Goal: Information Seeking & Learning: Find specific page/section

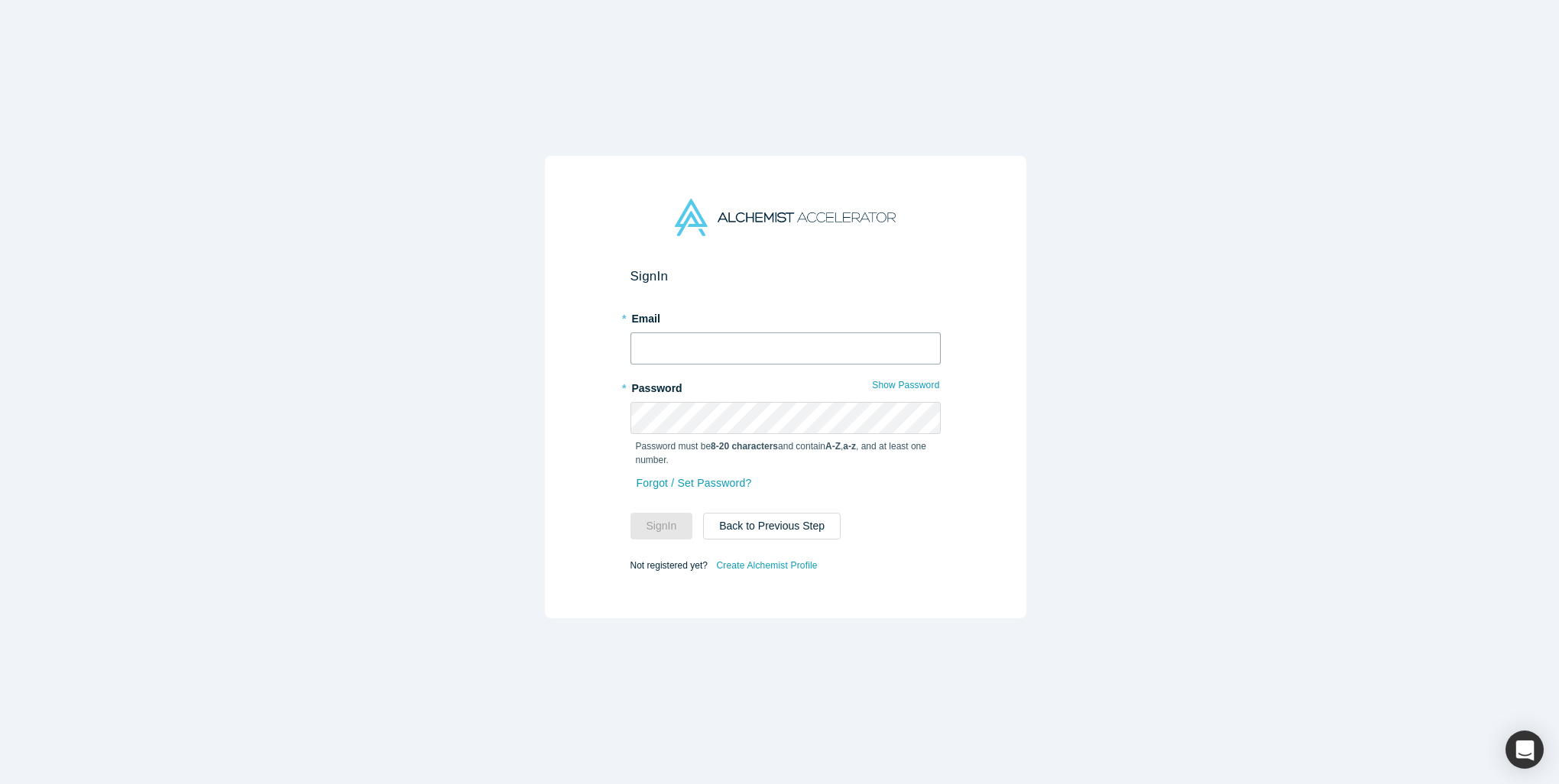
click at [732, 354] on input "text" at bounding box center [786, 348] width 310 height 32
type input "[PERSON_NAME][EMAIL_ADDRESS]"
click at [631, 512] on button "Sign In" at bounding box center [662, 526] width 63 height 26
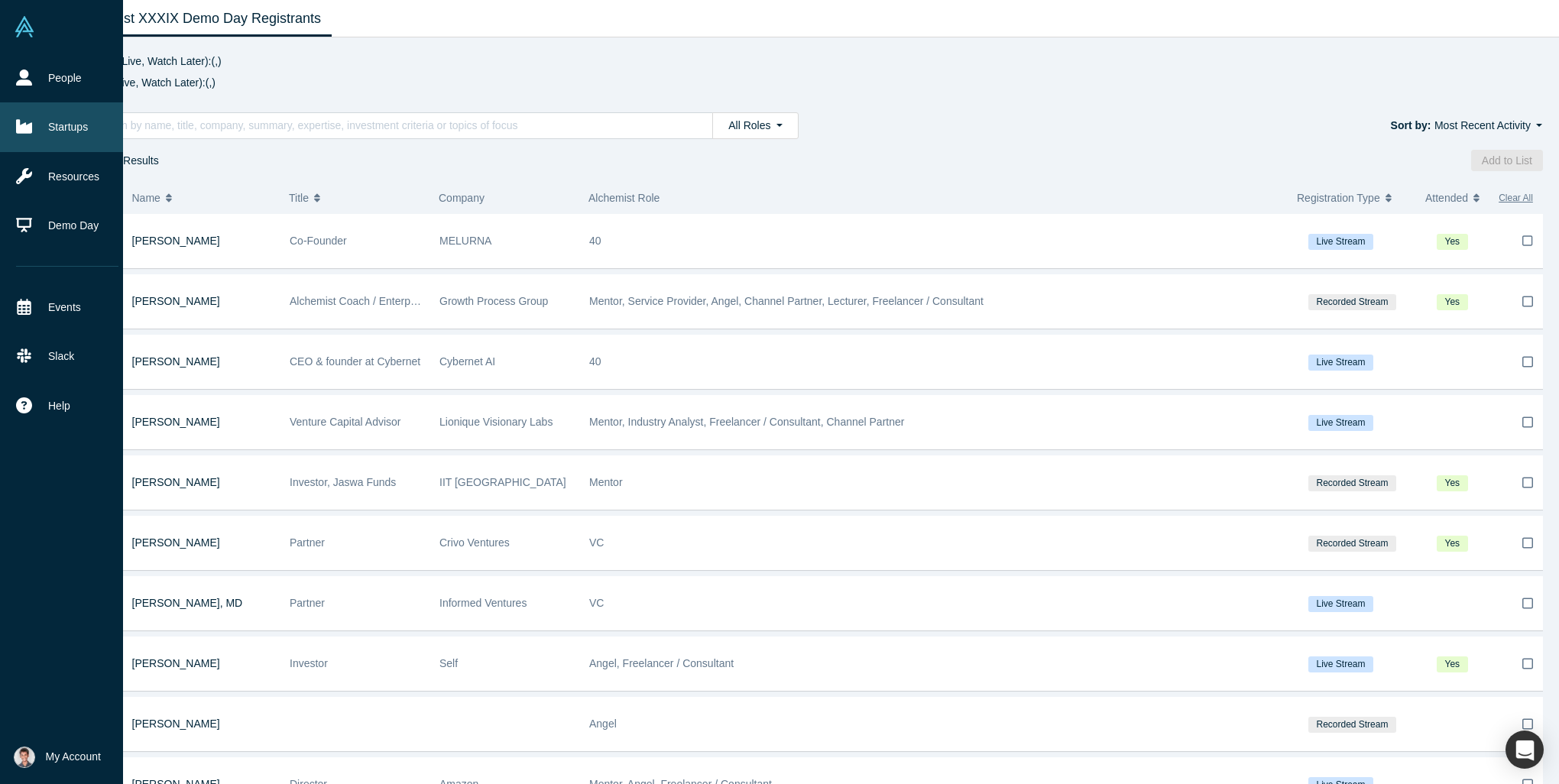
click at [55, 124] on link "Startups" at bounding box center [67, 126] width 135 height 49
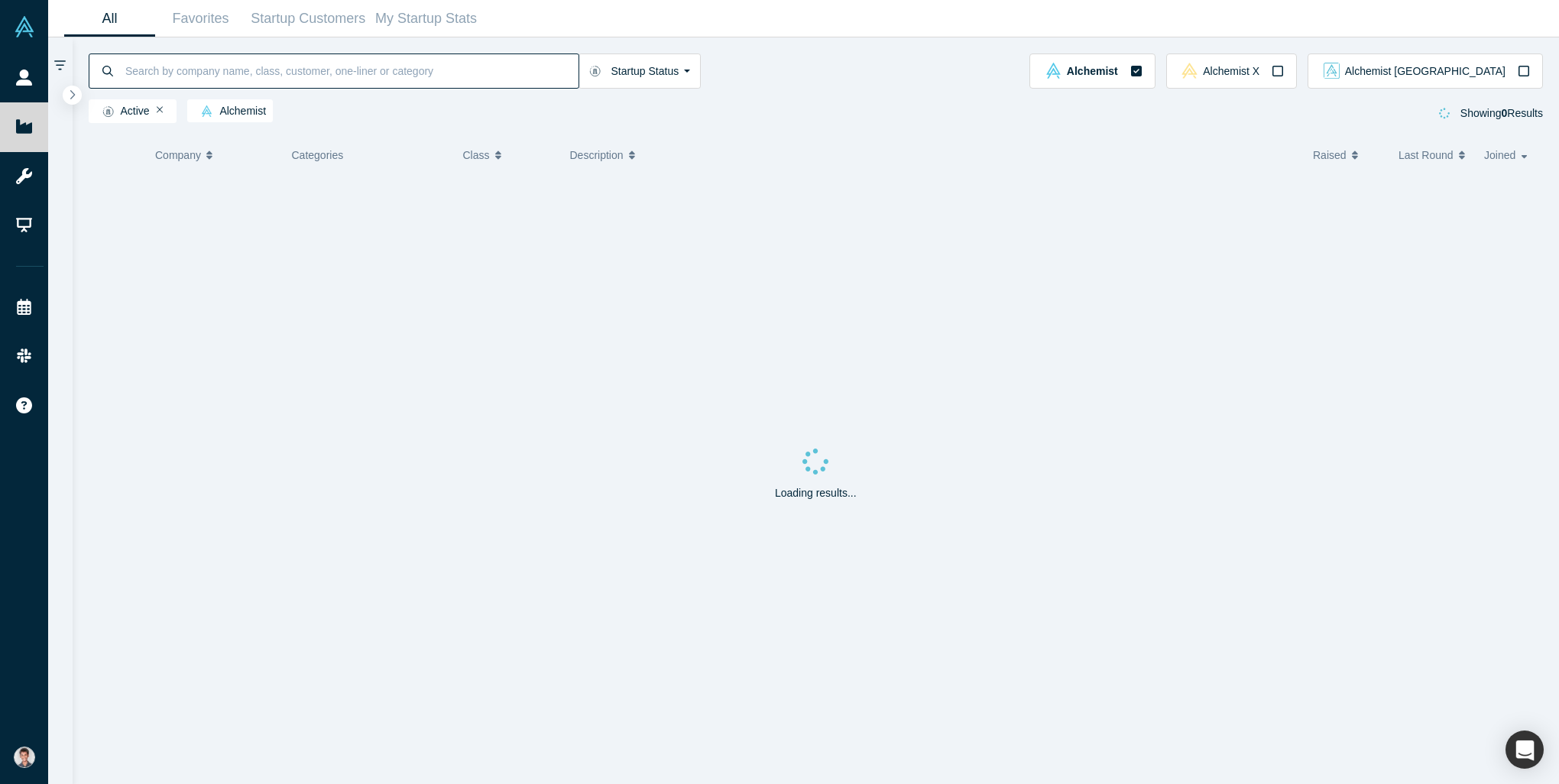
click at [227, 75] on input at bounding box center [351, 71] width 455 height 36
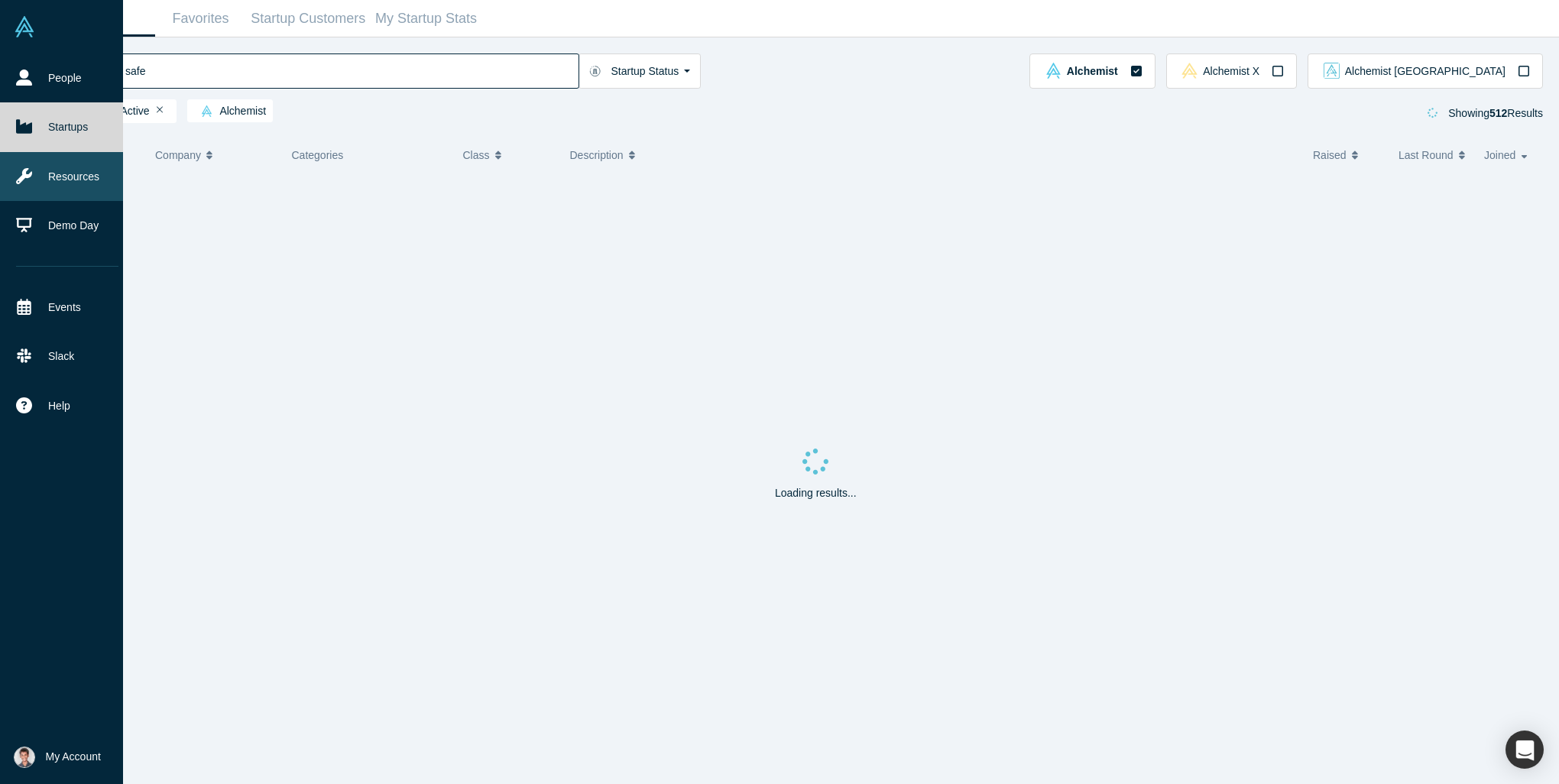
type input "safe"
click at [41, 170] on link "Resources" at bounding box center [67, 176] width 135 height 49
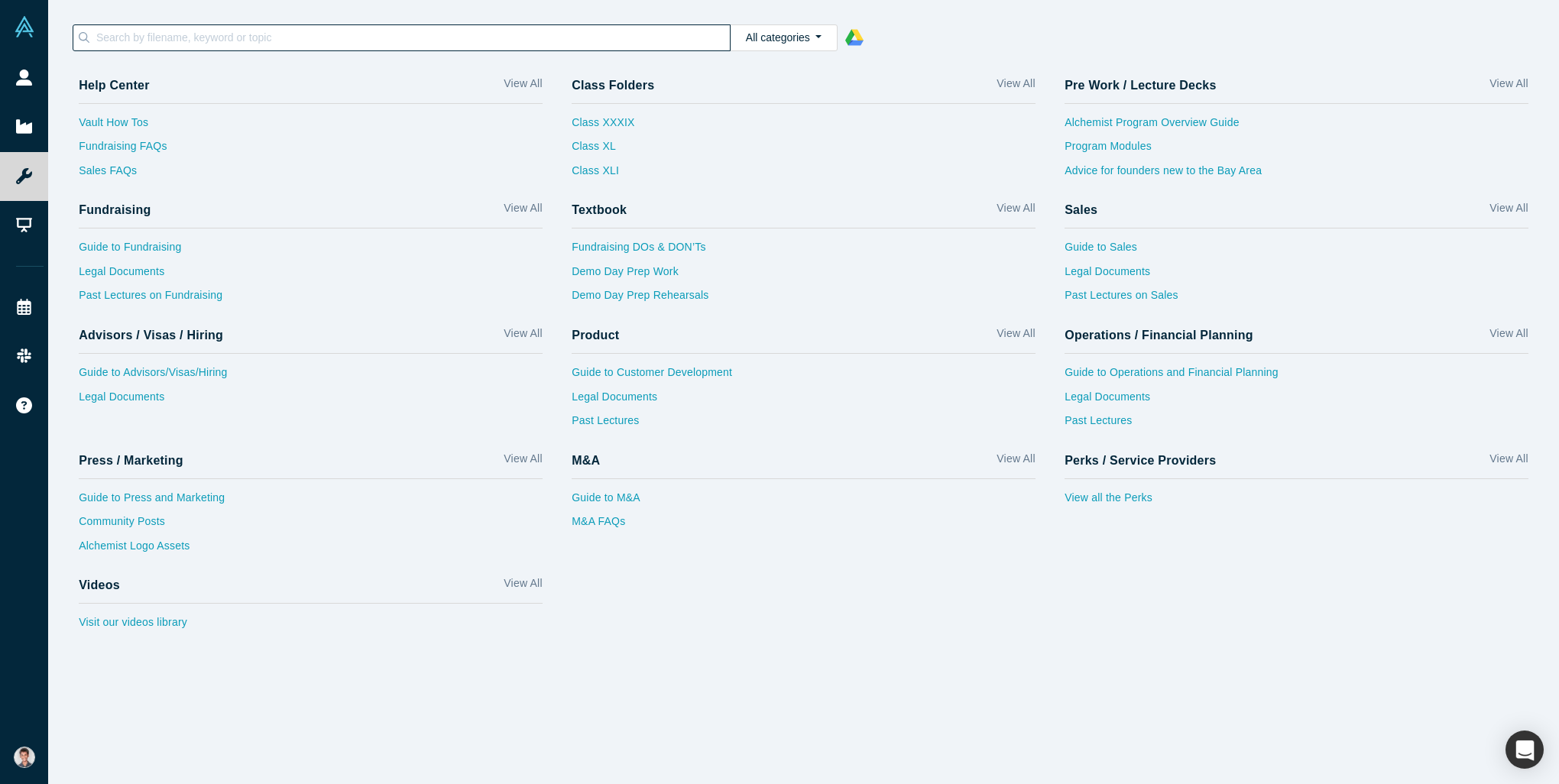
click at [163, 41] on input at bounding box center [412, 37] width 635 height 20
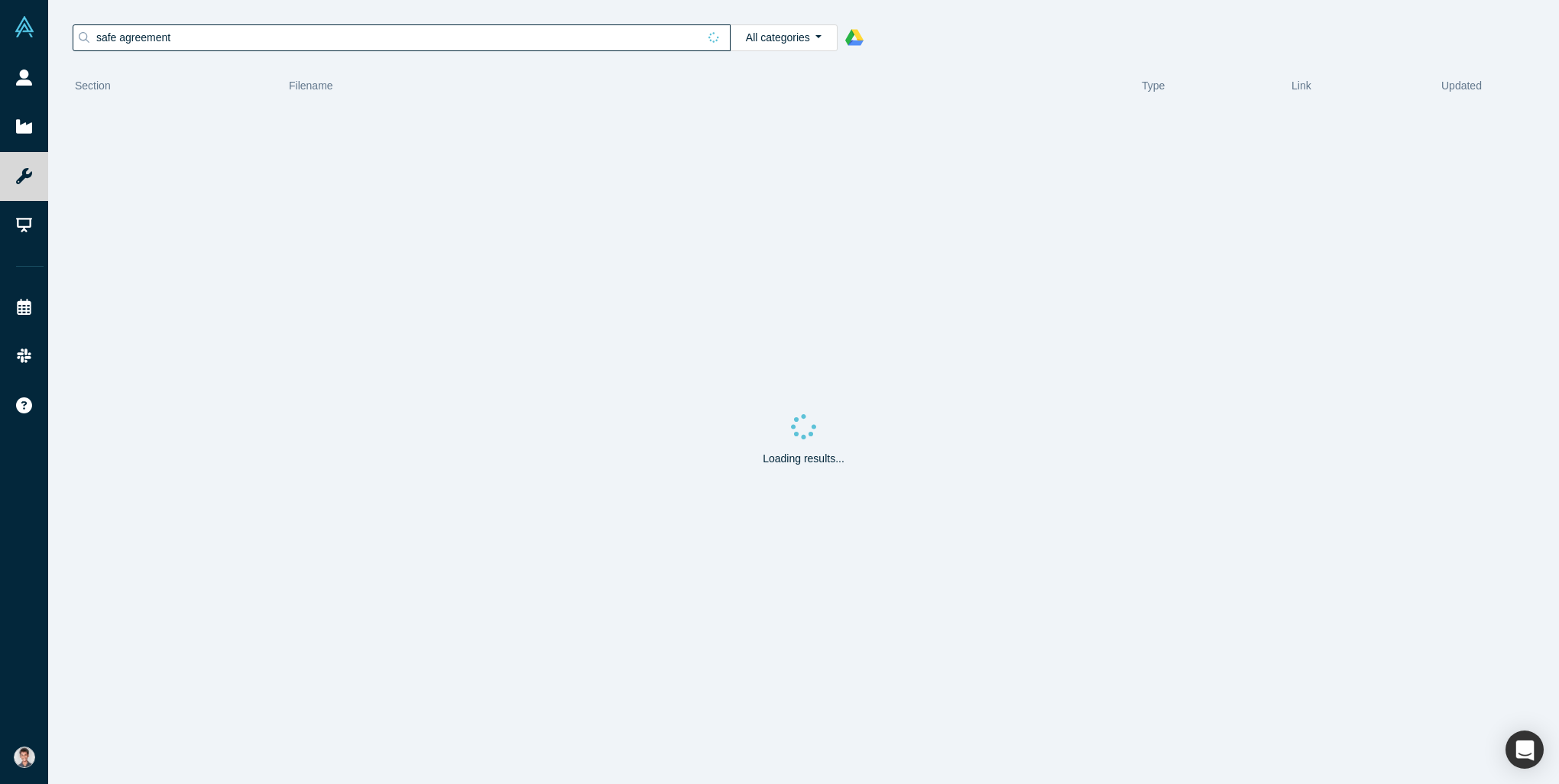
type input "safe agreement"
